Goal: Task Accomplishment & Management: Complete application form

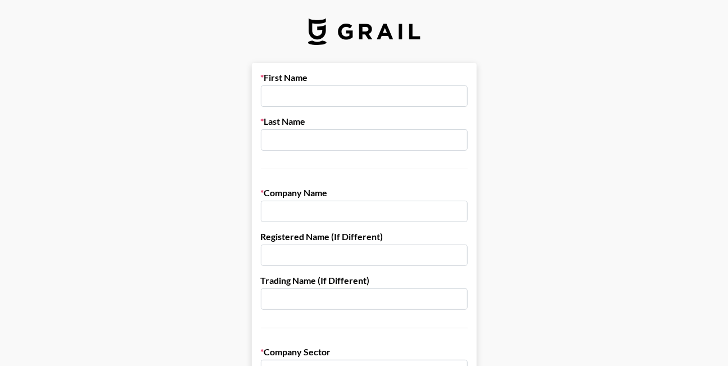
click at [321, 99] on input "text" at bounding box center [364, 96] width 207 height 21
click at [346, 92] on input "text" at bounding box center [364, 96] width 207 height 21
type input "[PERSON_NAME]"
click at [282, 142] on input "text" at bounding box center [364, 139] width 207 height 21
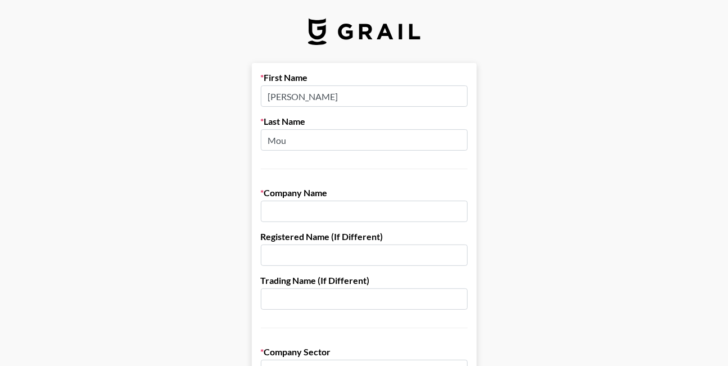
type input "Mou"
click at [340, 114] on div "First Name [PERSON_NAME] Last Name Mou" at bounding box center [364, 120] width 207 height 97
click at [318, 214] on input "text" at bounding box center [364, 211] width 207 height 21
click at [300, 208] on input "text" at bounding box center [364, 211] width 207 height 21
paste input "Iizard Auspicious Limited"
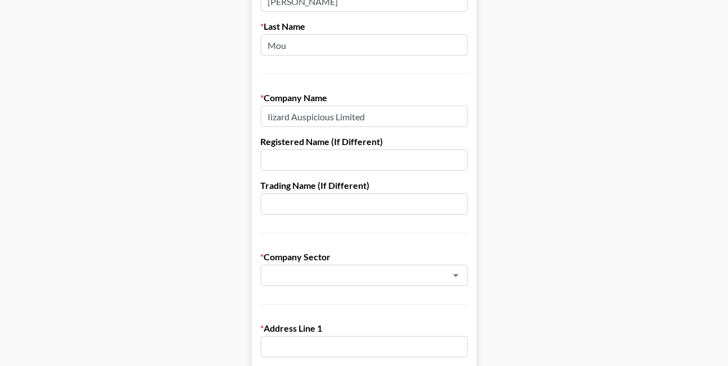
scroll to position [153, 0]
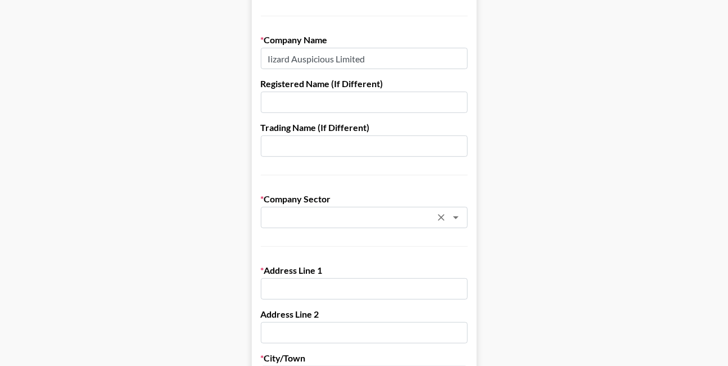
type input "Iizard Auspicious Limited"
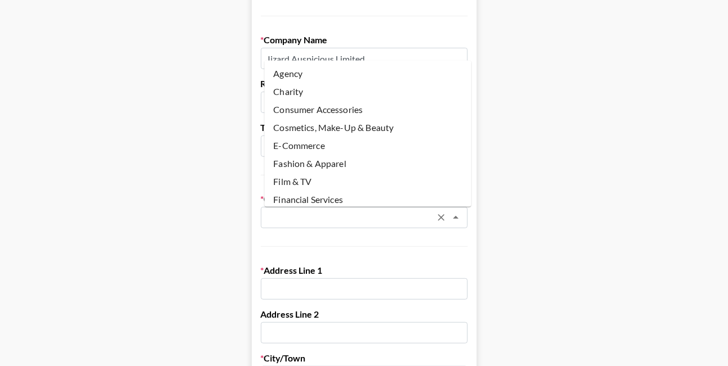
click at [339, 219] on input "text" at bounding box center [350, 218] width 164 height 13
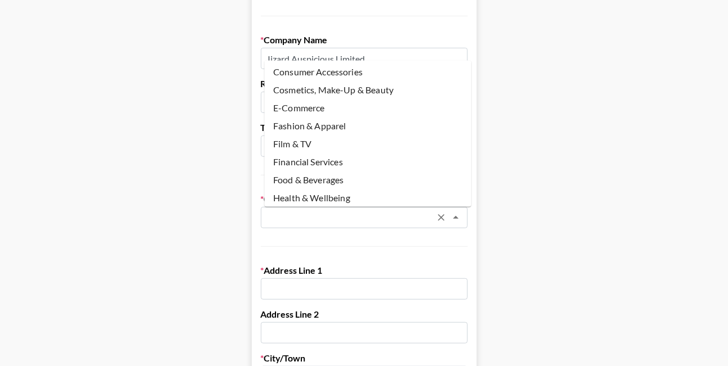
scroll to position [51, 0]
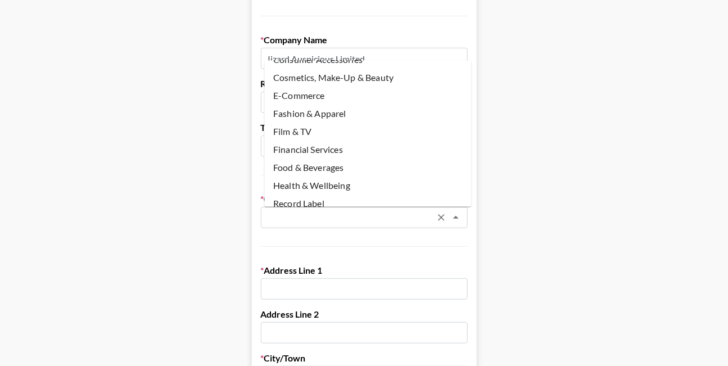
drag, startPoint x: 344, startPoint y: 238, endPoint x: 331, endPoint y: 225, distance: 17.9
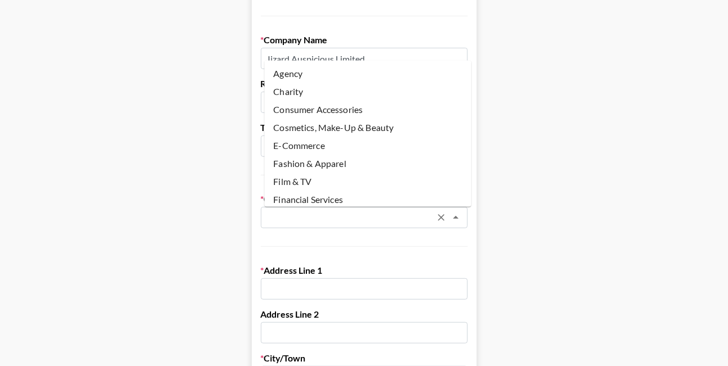
click at [327, 222] on input "text" at bounding box center [350, 218] width 164 height 13
click at [372, 157] on li "Fashion & Apparel" at bounding box center [367, 164] width 207 height 18
type input "Fashion & Apparel"
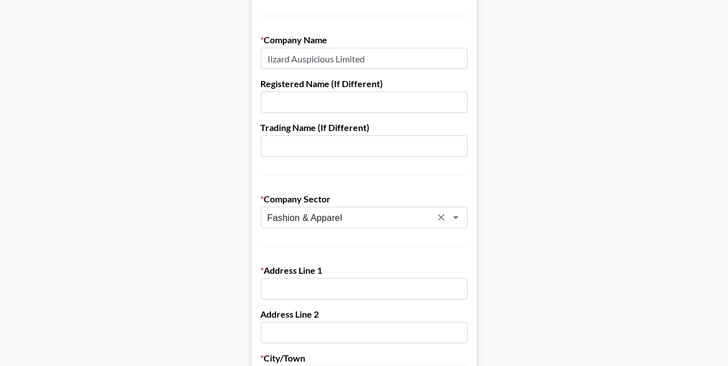
scroll to position [204, 0]
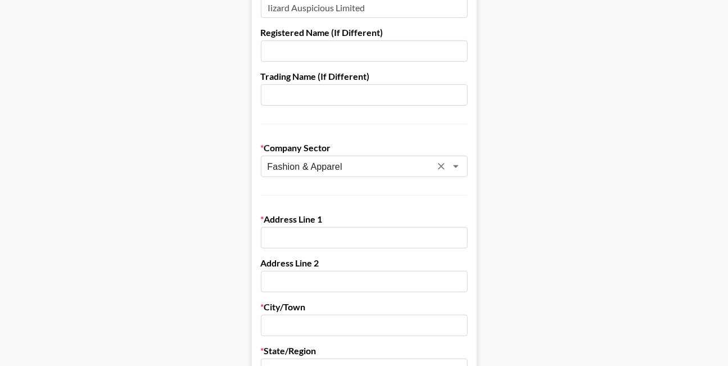
click at [331, 239] on input "text" at bounding box center [364, 237] width 207 height 21
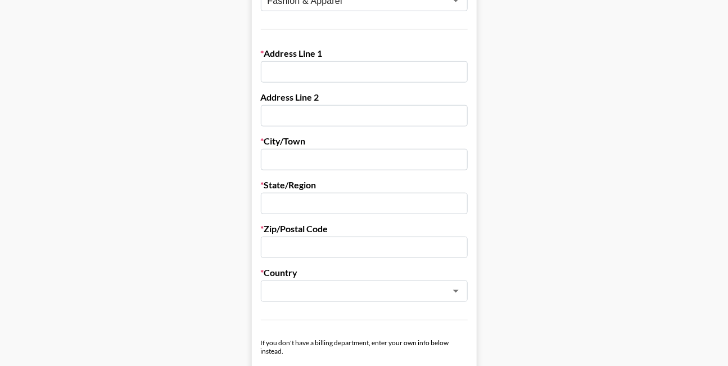
scroll to position [358, 0]
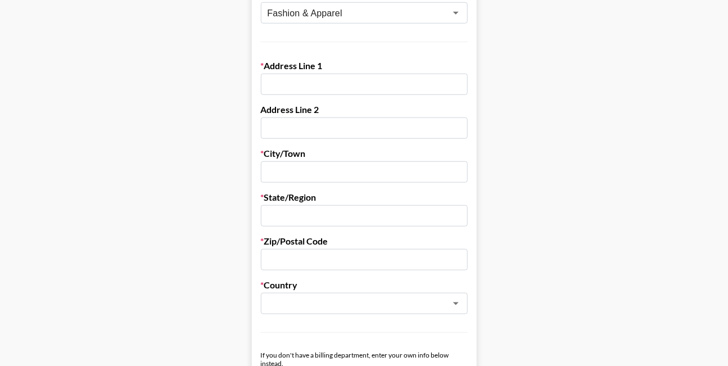
click at [308, 83] on input "text" at bounding box center [364, 84] width 207 height 21
paste input "jaylene.outfits"
type input "jaylene.outfits"
drag, startPoint x: 382, startPoint y: 80, endPoint x: 236, endPoint y: 80, distance: 145.7
click at [236, 80] on main "First Name [PERSON_NAME] Last Name Mou Company Name Iizard Auspicious Limited R…" at bounding box center [364, 190] width 710 height 971
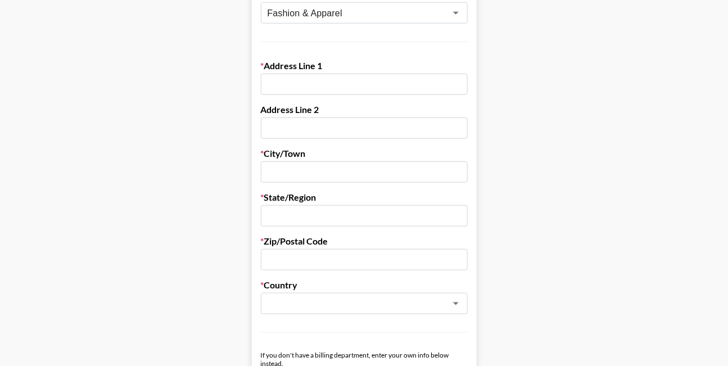
click at [344, 90] on input "text" at bounding box center [364, 84] width 207 height 21
paste input "SHOP [STREET_ADDRESS] MUN NT"
type input "SHOP [STREET_ADDRESS] MUN NT"
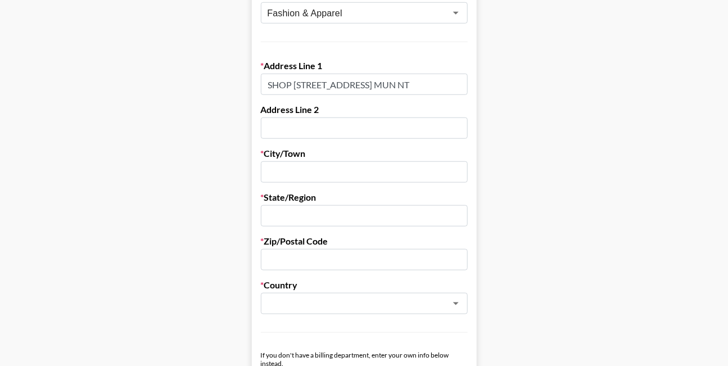
click at [395, 54] on form "First Name [PERSON_NAME] Last Name Mou Company Name Iizard Auspicious Limited R…" at bounding box center [364, 190] width 225 height 971
click at [323, 172] on input "text" at bounding box center [364, 171] width 207 height 21
click at [332, 174] on input "text" at bounding box center [364, 171] width 207 height 21
type input "/"
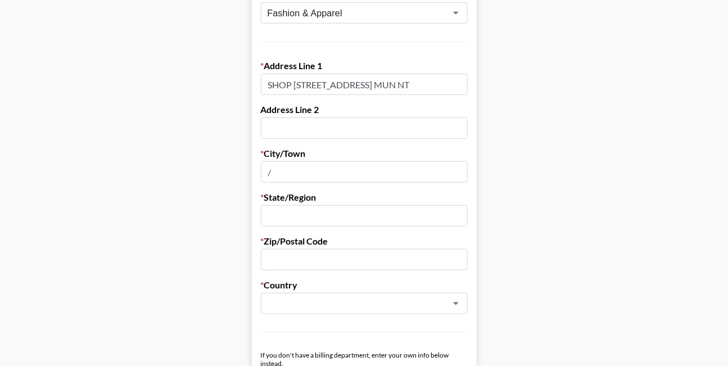
click at [328, 210] on input "text" at bounding box center [364, 215] width 207 height 21
type input "/"
click at [327, 260] on input "text" at bounding box center [364, 259] width 207 height 21
type input "/"
click at [321, 298] on input "text" at bounding box center [350, 304] width 164 height 13
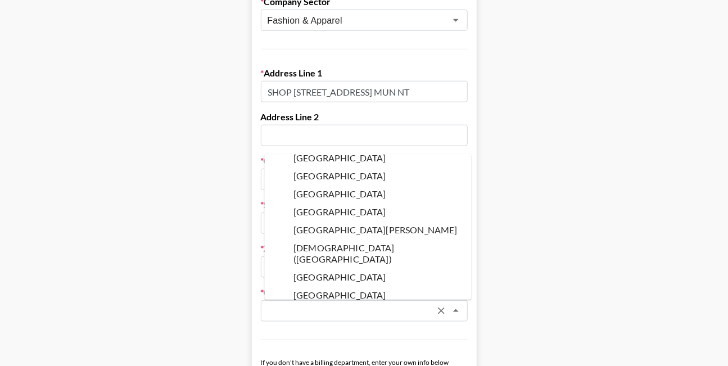
scroll to position [1738, 0]
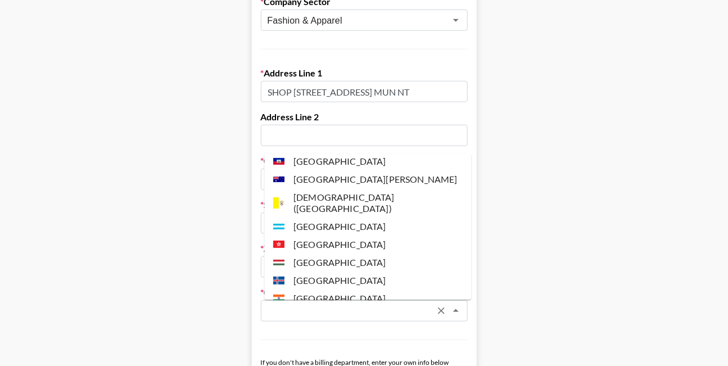
click at [371, 236] on li "[GEOGRAPHIC_DATA]" at bounding box center [367, 245] width 207 height 18
type input "[GEOGRAPHIC_DATA]"
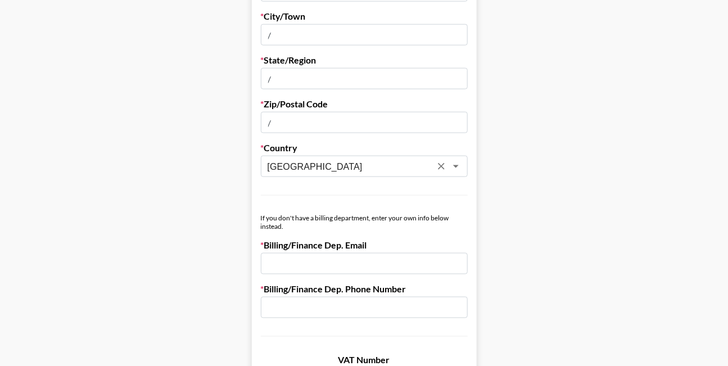
scroll to position [503, 0]
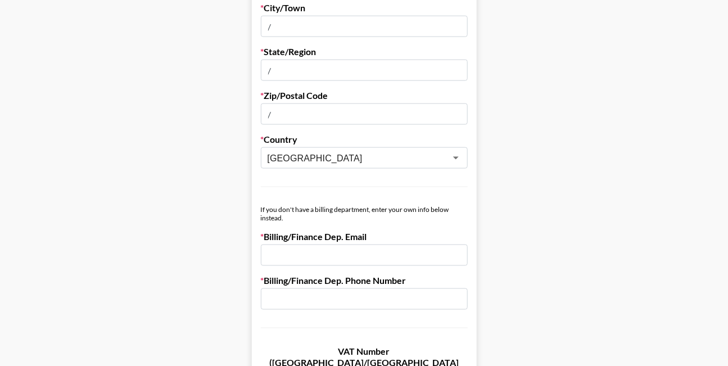
click at [371, 251] on input "email" at bounding box center [364, 255] width 207 height 21
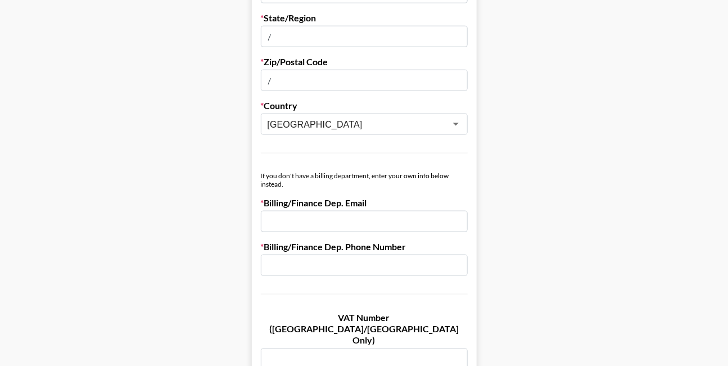
scroll to position [555, 0]
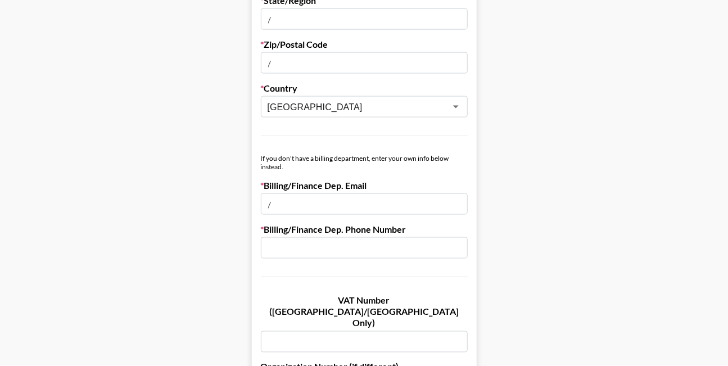
type input "/"
click at [362, 241] on input "text" at bounding box center [364, 247] width 207 height 21
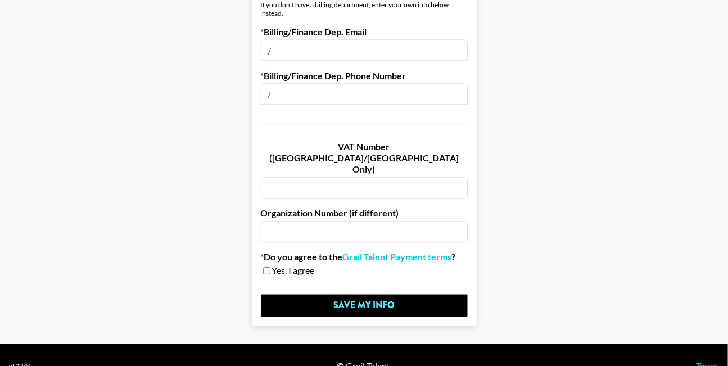
type input "/"
click at [271, 267] on input "checkbox" at bounding box center [266, 271] width 7 height 8
checkbox input "true"
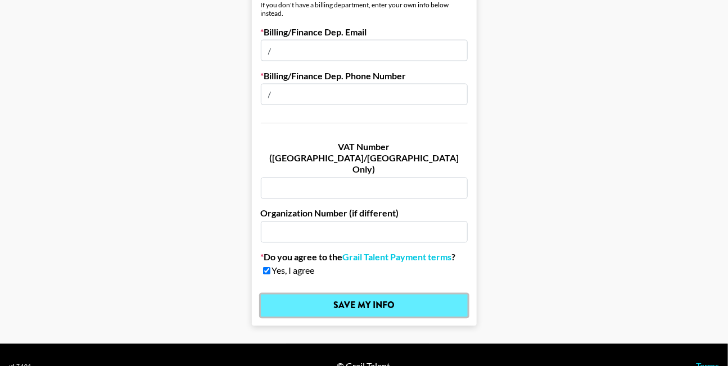
click at [330, 295] on input "Save My Info" at bounding box center [364, 306] width 207 height 23
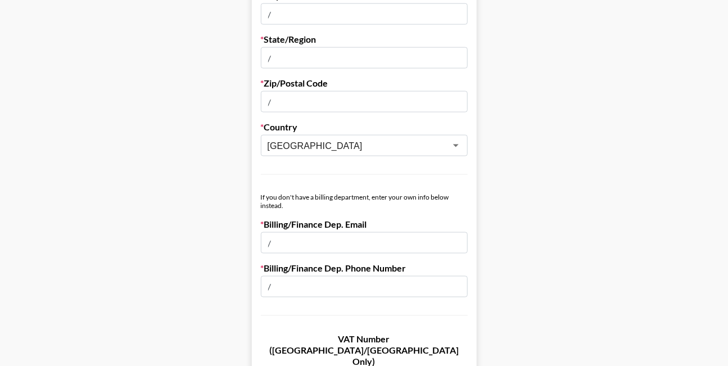
scroll to position [657, 0]
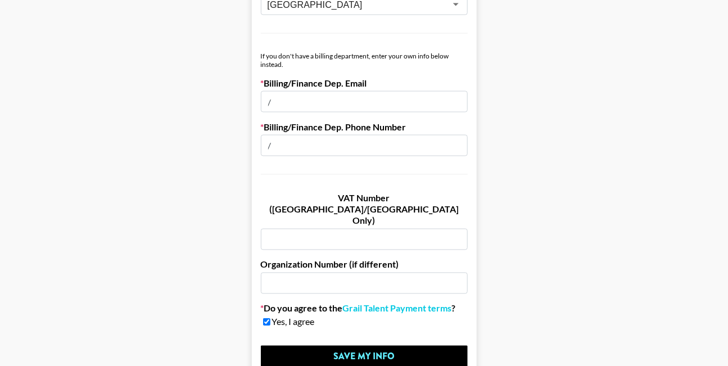
drag, startPoint x: 311, startPoint y: 102, endPoint x: 245, endPoint y: 103, distance: 65.8
click at [334, 96] on input "email" at bounding box center [364, 101] width 207 height 21
drag, startPoint x: 285, startPoint y: 143, endPoint x: 239, endPoint y: 143, distance: 46.1
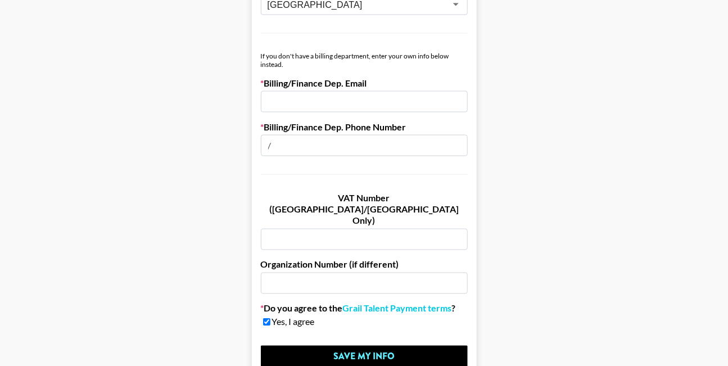
click at [334, 107] on input "email" at bounding box center [364, 101] width 207 height 21
paste input "[EMAIL_ADDRESS][DOMAIN_NAME]"
type input "[EMAIL_ADDRESS][DOMAIN_NAME]"
click at [311, 141] on input "text" at bounding box center [364, 145] width 207 height 21
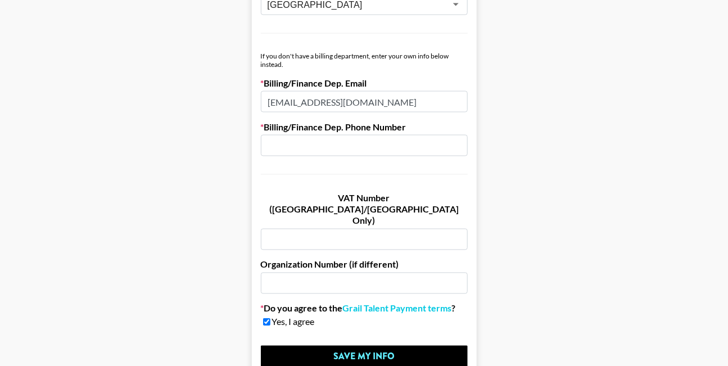
click at [304, 147] on input "text" at bounding box center [364, 145] width 207 height 21
paste input "[PHONE_NUMBER]"
type input "[PHONE_NUMBER]"
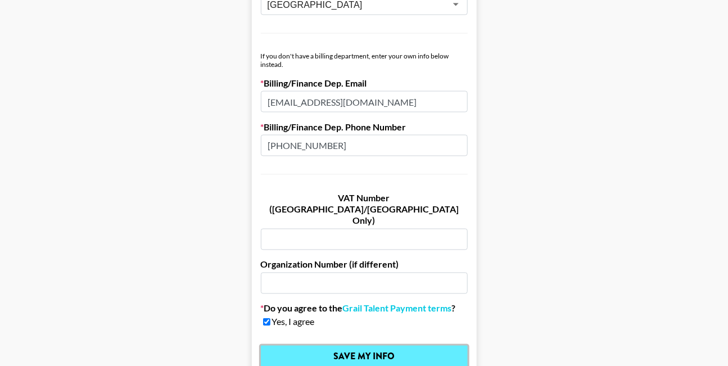
click at [348, 346] on input "Save My Info" at bounding box center [364, 357] width 207 height 23
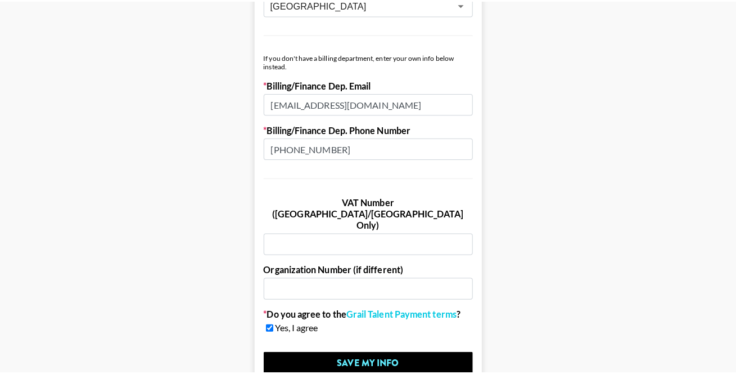
scroll to position [0, 0]
